Goal: Task Accomplishment & Management: Manage account settings

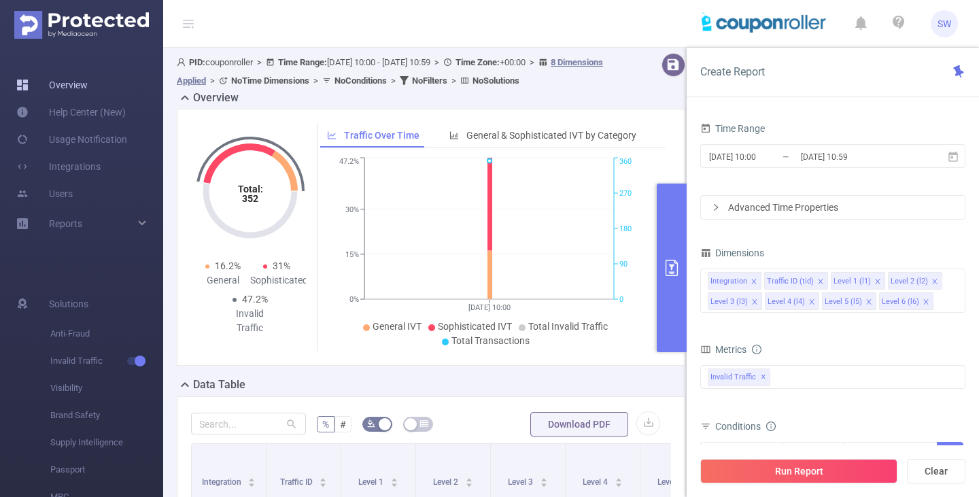
click at [80, 84] on link "Overview" at bounding box center [51, 84] width 71 height 27
click at [88, 88] on link "Overview" at bounding box center [51, 84] width 71 height 27
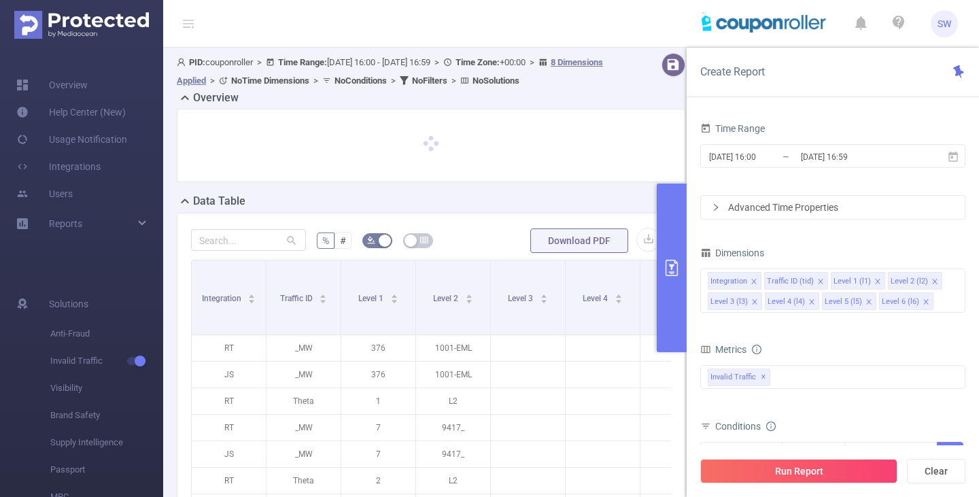
click at [949, 25] on span "SW" at bounding box center [945, 23] width 14 height 27
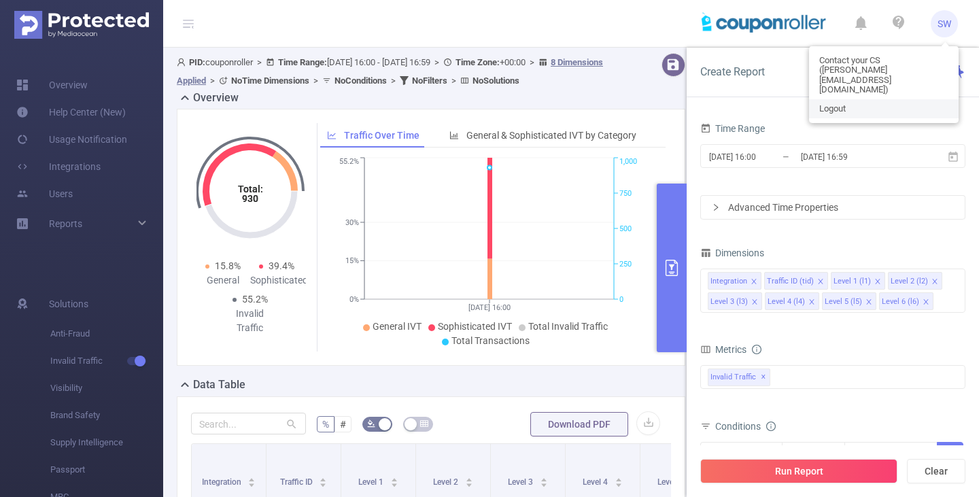
click at [843, 104] on span "Logout" at bounding box center [832, 109] width 27 height 10
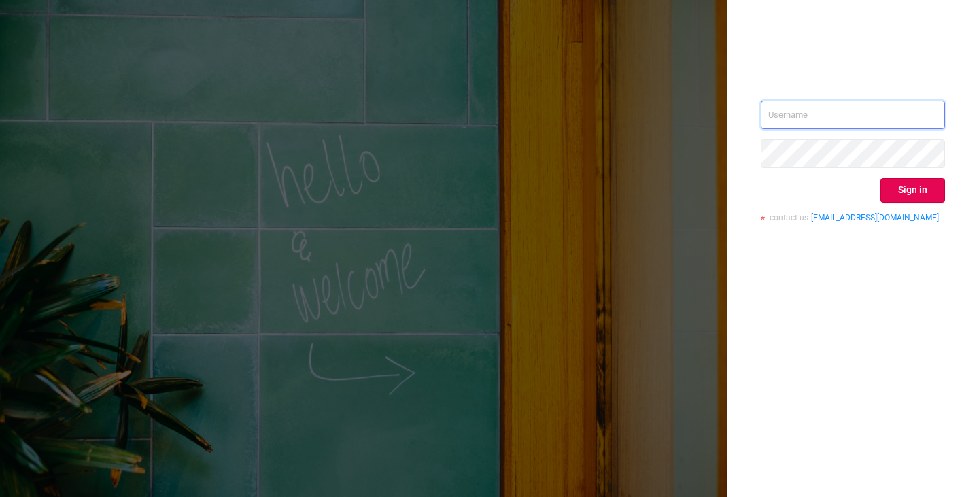
click at [840, 118] on input "text" at bounding box center [853, 115] width 184 height 29
type input "[PERSON_NAME][EMAIL_ADDRESS][DOMAIN_NAME]"
click at [896, 194] on button "Sign in" at bounding box center [913, 190] width 65 height 24
